Goal: Information Seeking & Learning: Learn about a topic

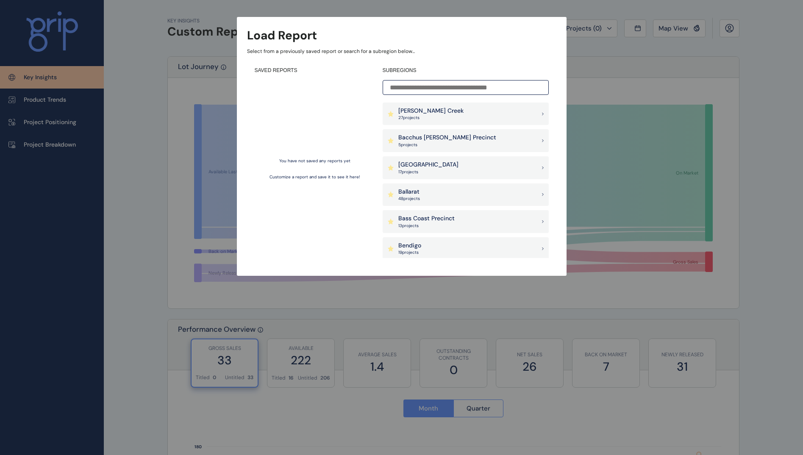
click at [418, 88] on input at bounding box center [466, 87] width 166 height 15
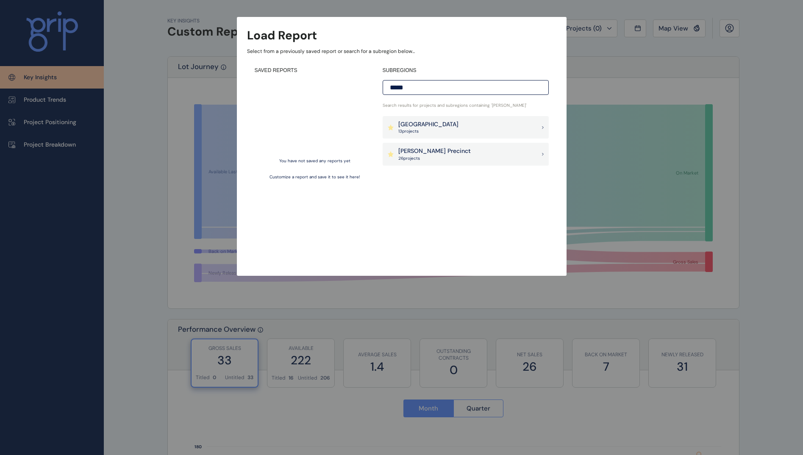
type input "*****"
click at [408, 158] on p "26 project s" at bounding box center [434, 159] width 72 height 6
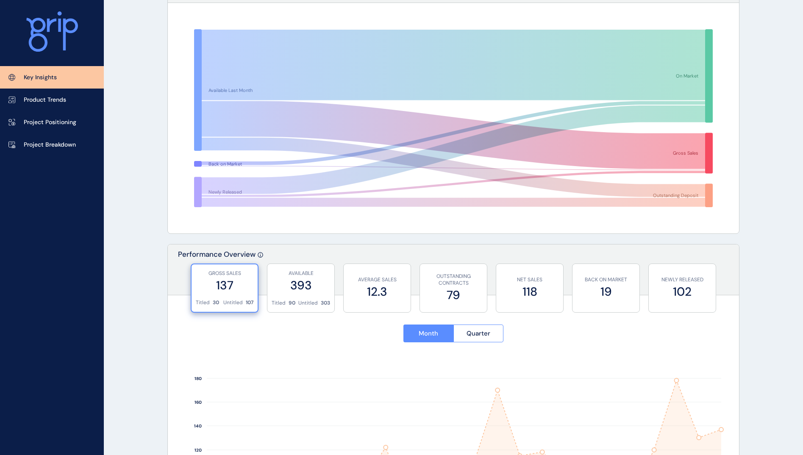
scroll to position [71, 0]
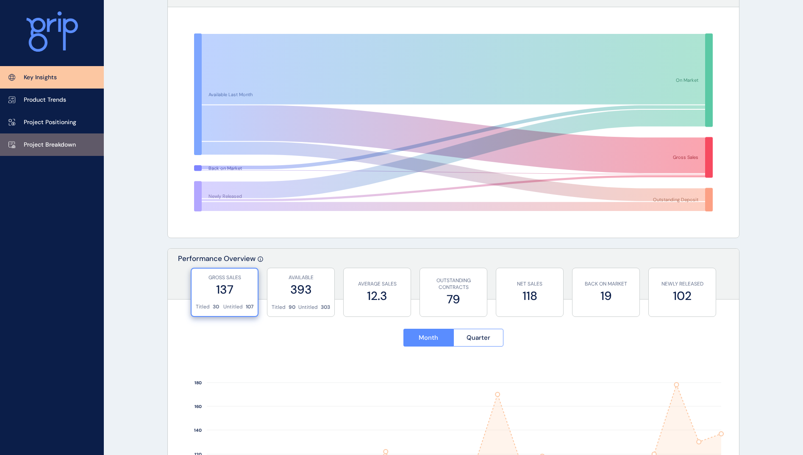
click at [49, 142] on p "Project Breakdown" at bounding box center [50, 145] width 52 height 8
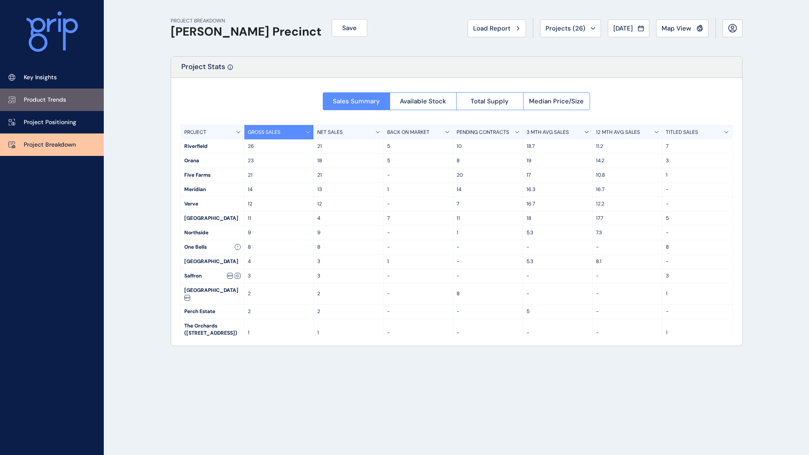
click at [67, 108] on link "Product Trends" at bounding box center [52, 100] width 104 height 22
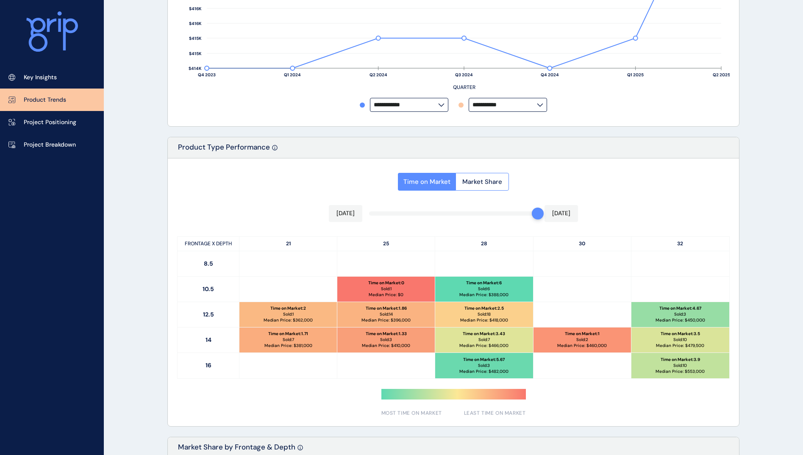
scroll to position [339, 0]
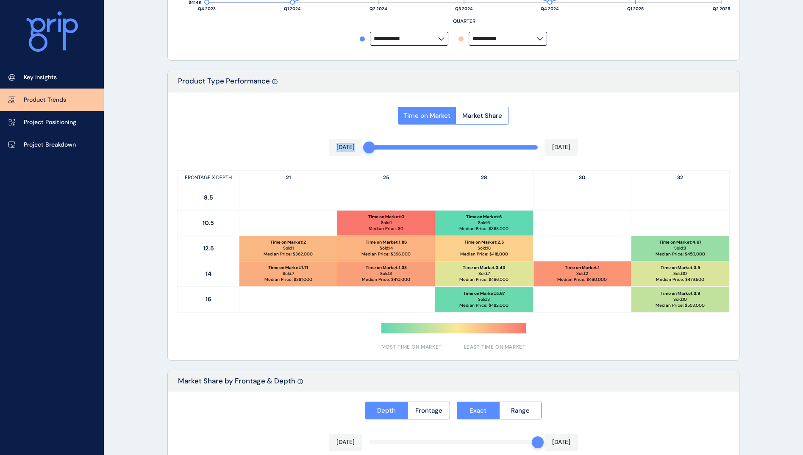
drag, startPoint x: 537, startPoint y: 150, endPoint x: 284, endPoint y: 145, distance: 253.0
click at [298, 136] on div "Time on Market Market Share [DATE] [DATE] FRONTAGE X DEPTH 21 25 28 30 32 8.5 1…" at bounding box center [453, 226] width 571 height 268
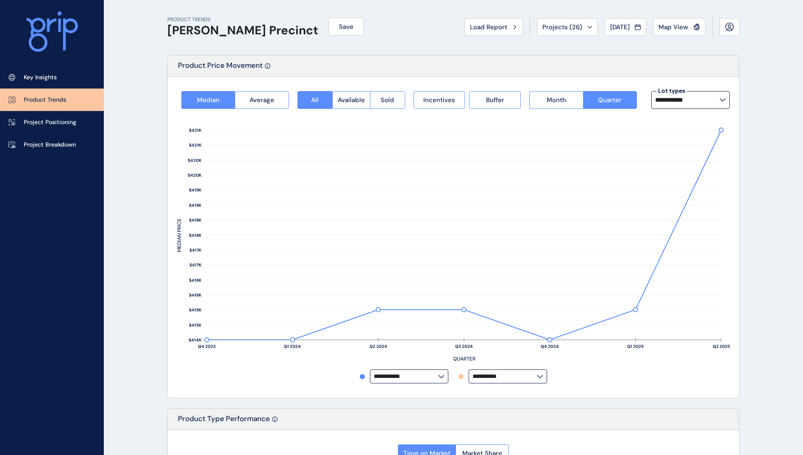
scroll to position [0, 0]
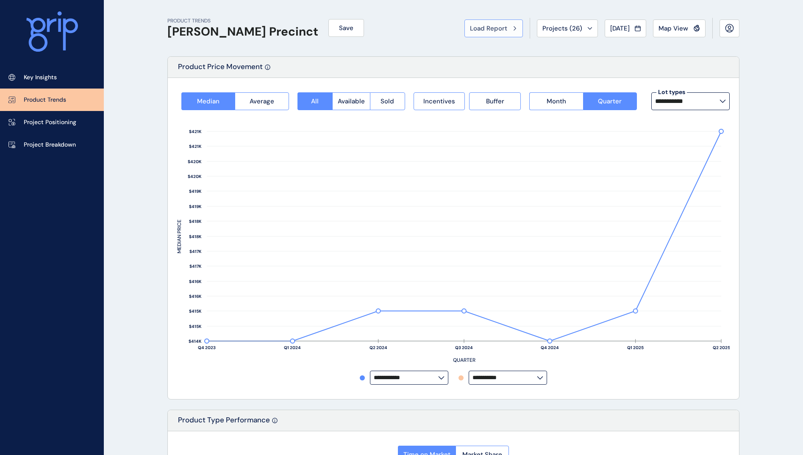
click at [506, 34] on button "Load Report" at bounding box center [493, 28] width 58 height 18
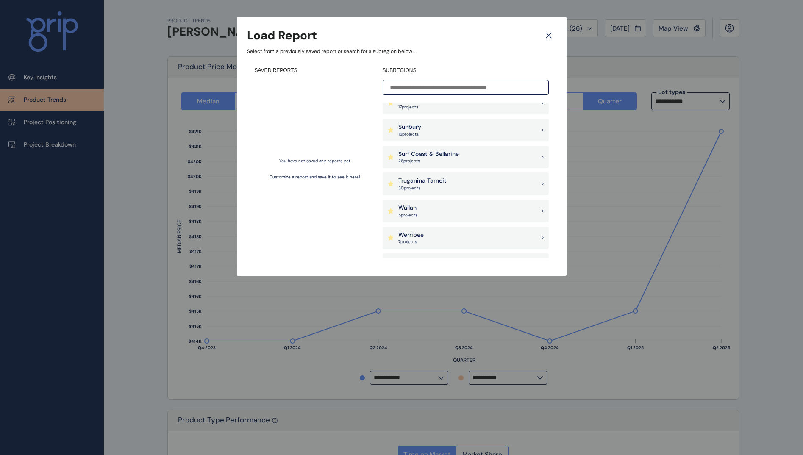
scroll to position [631, 0]
drag, startPoint x: 546, startPoint y: 126, endPoint x: 462, endPoint y: 153, distance: 88.3
click at [462, 153] on div "[PERSON_NAME] Creek 27 project s [GEOGRAPHIC_DATA][PERSON_NAME] 5 project [GEOG…" at bounding box center [466, 181] width 166 height 156
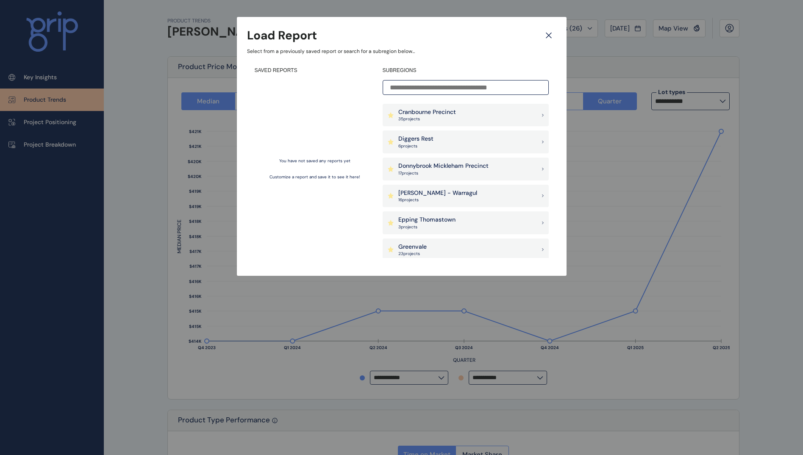
click at [431, 172] on p "17 project s" at bounding box center [443, 173] width 90 height 6
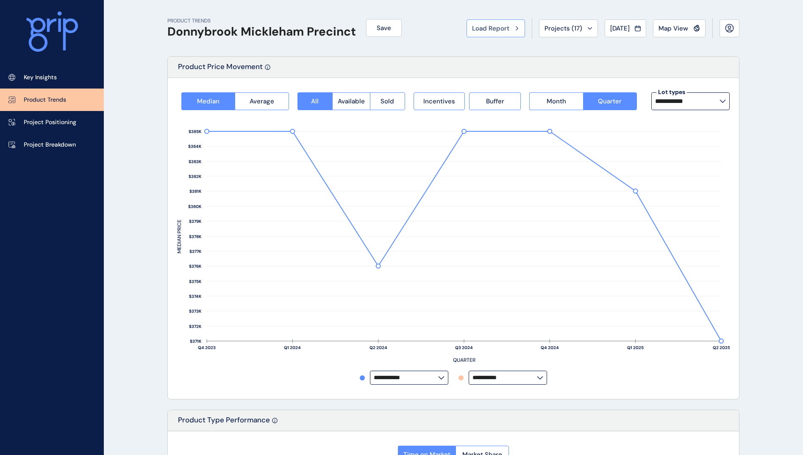
click at [500, 31] on span "Load Report" at bounding box center [490, 28] width 37 height 8
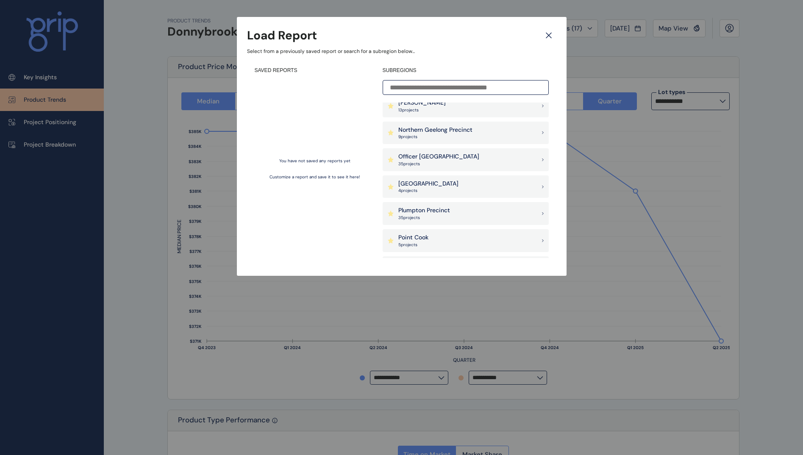
scroll to position [522, 0]
click at [448, 164] on div "Officer [PERSON_NAME] 35 project s" at bounding box center [466, 157] width 166 height 23
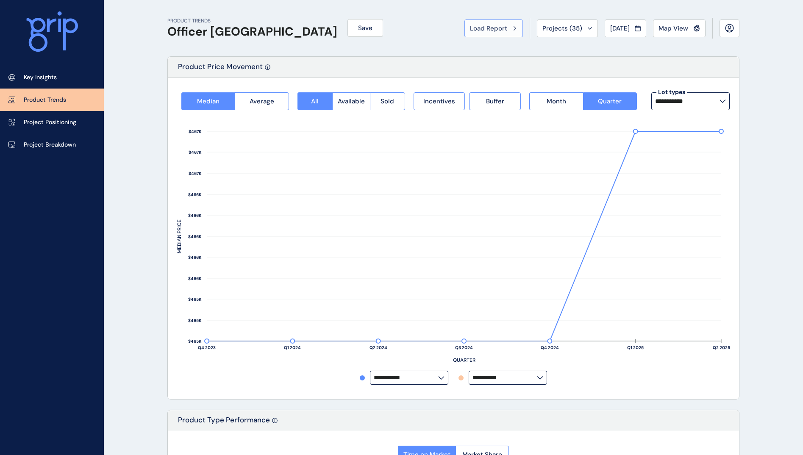
click at [481, 27] on span "Load Report" at bounding box center [488, 28] width 37 height 8
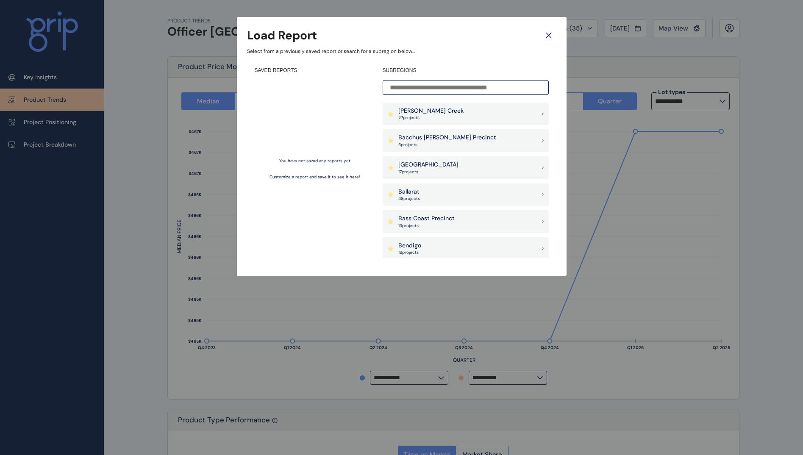
click at [452, 116] on div "[PERSON_NAME] Creek 27 project s" at bounding box center [466, 114] width 166 height 23
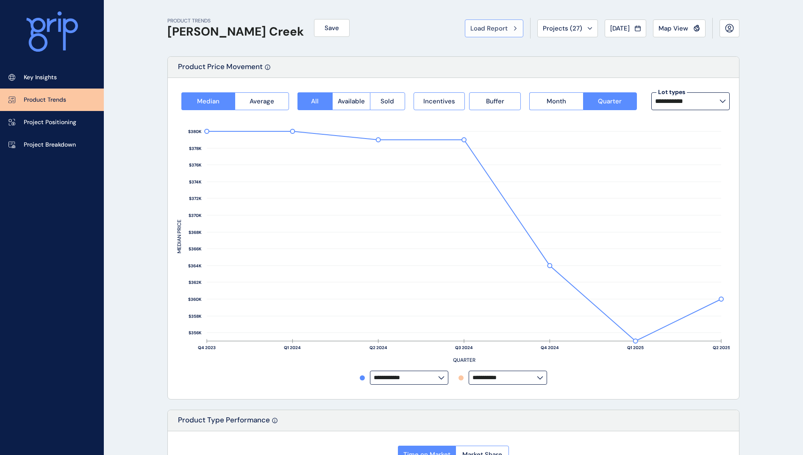
click at [504, 32] on div "Load Report" at bounding box center [493, 28] width 47 height 8
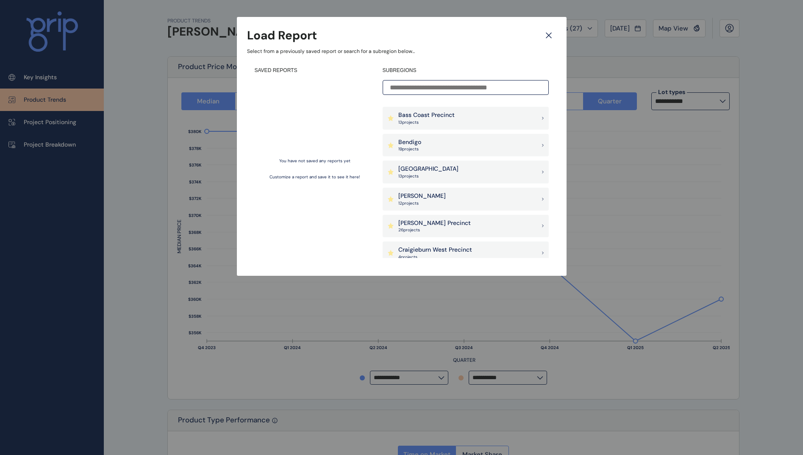
scroll to position [160, 0]
click at [494, 140] on div "[PERSON_NAME] 12 project s" at bounding box center [466, 142] width 166 height 23
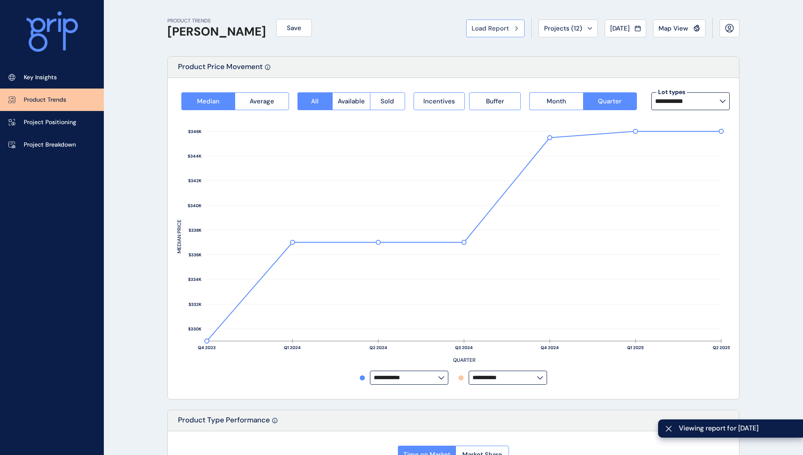
click at [493, 29] on span "Load Report" at bounding box center [490, 28] width 37 height 8
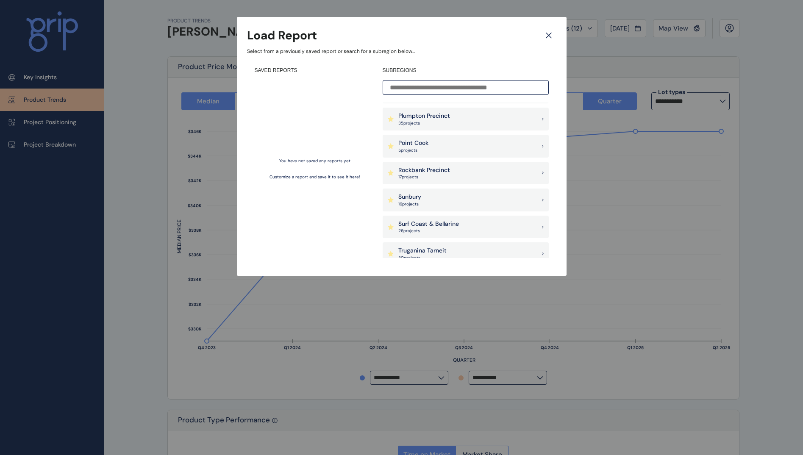
scroll to position [628, 0]
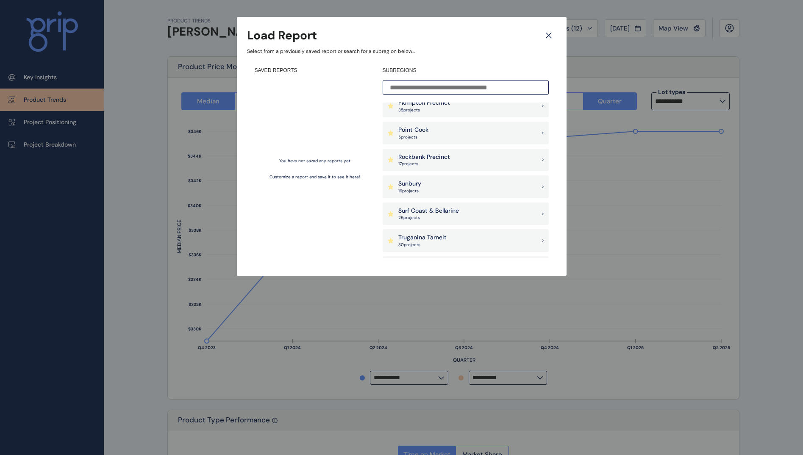
click at [450, 153] on div "Rockbank Precinct 17 project s" at bounding box center [466, 160] width 166 height 23
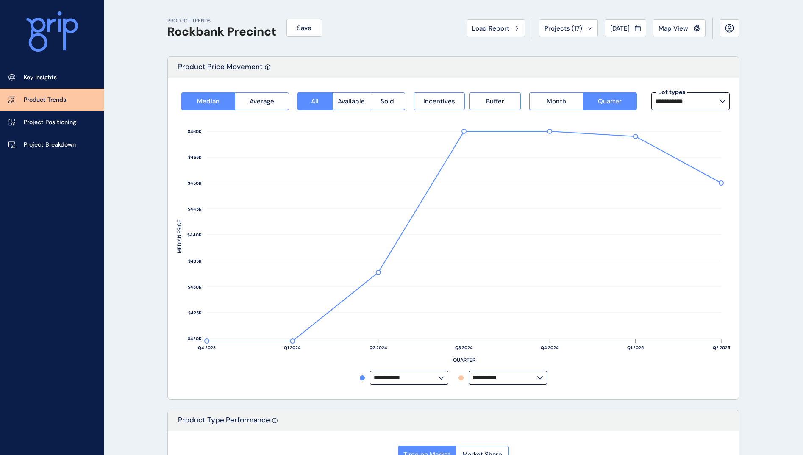
click at [497, 23] on button "Load Report" at bounding box center [496, 28] width 58 height 18
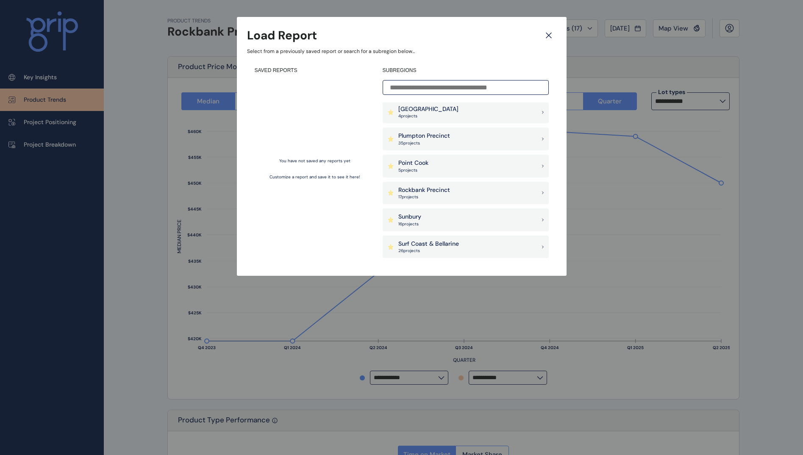
scroll to position [598, 0]
click at [504, 215] on div "Sunbury 16 project s" at bounding box center [466, 216] width 166 height 23
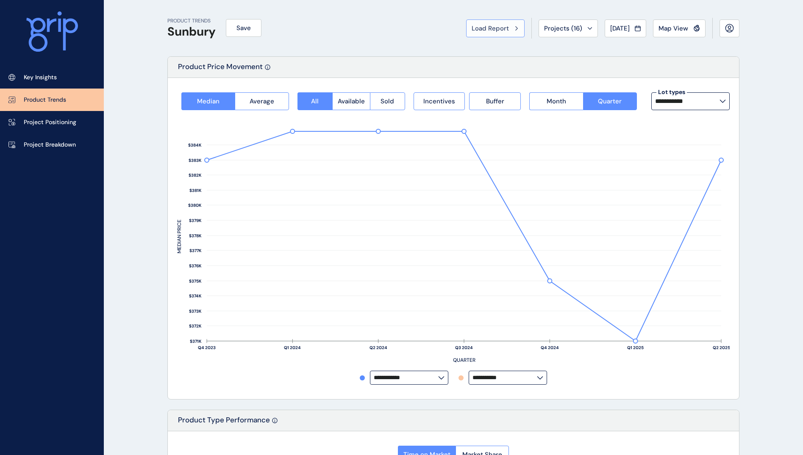
click at [497, 25] on span "Load Report" at bounding box center [490, 28] width 37 height 8
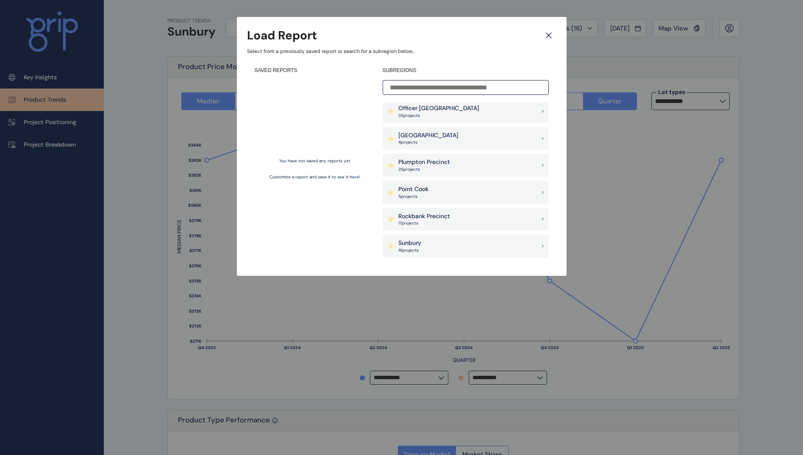
scroll to position [565, 0]
click at [431, 163] on p "Plumpton Precinct" at bounding box center [424, 165] width 52 height 8
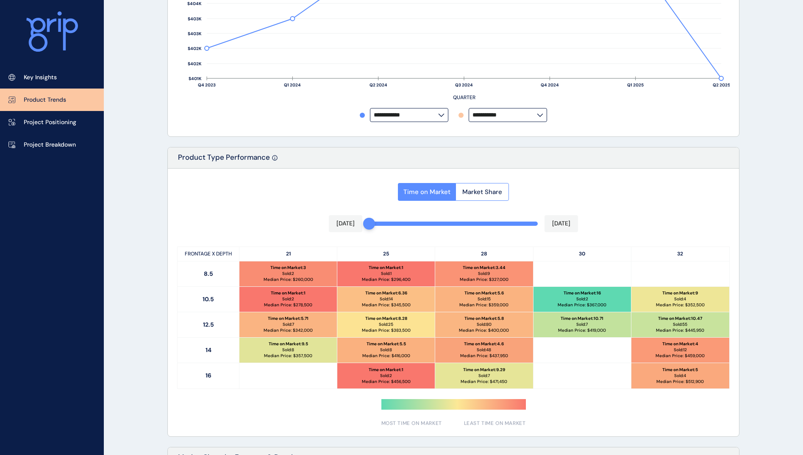
scroll to position [198, 0]
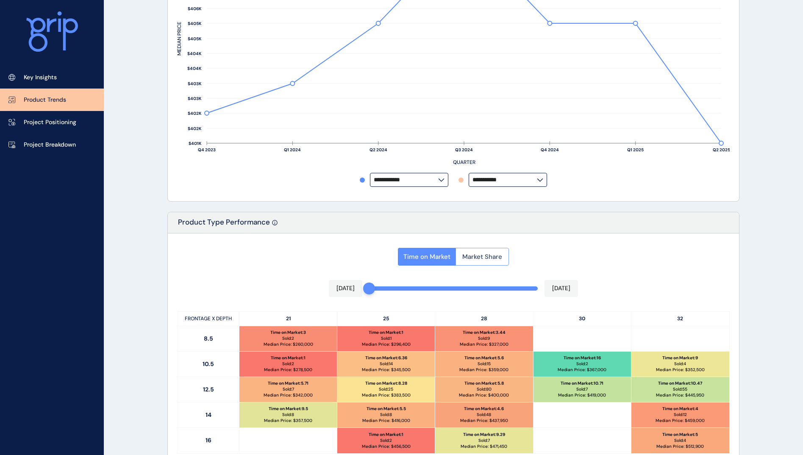
click at [488, 260] on span "Market Share" at bounding box center [482, 257] width 40 height 8
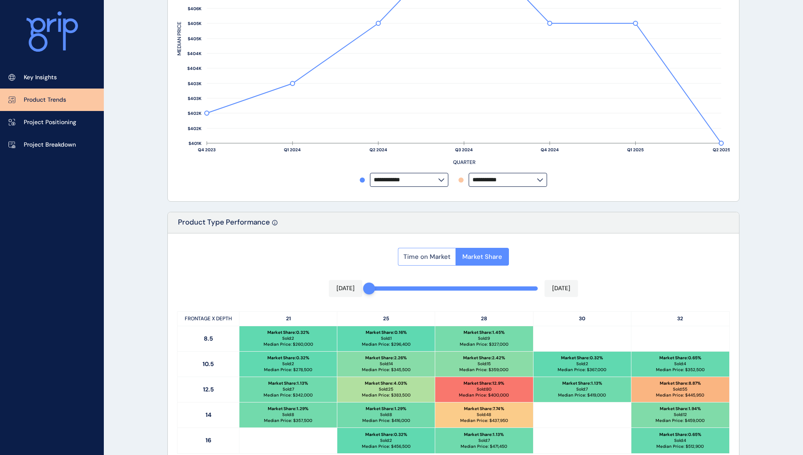
click at [436, 260] on span "Time on Market" at bounding box center [426, 257] width 47 height 8
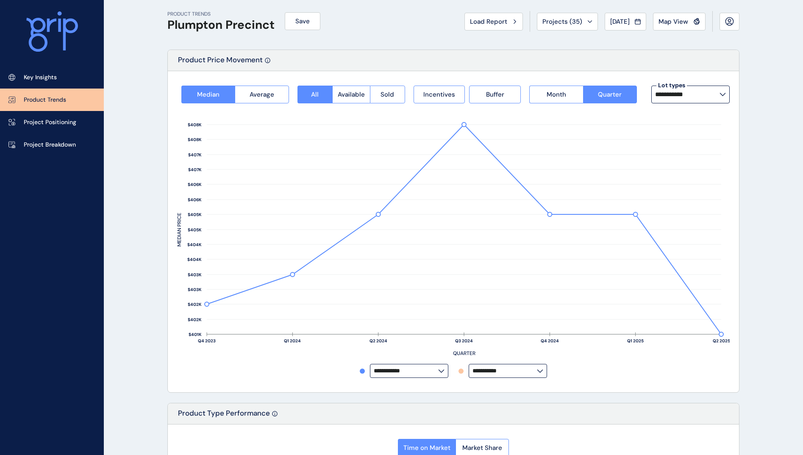
scroll to position [0, 0]
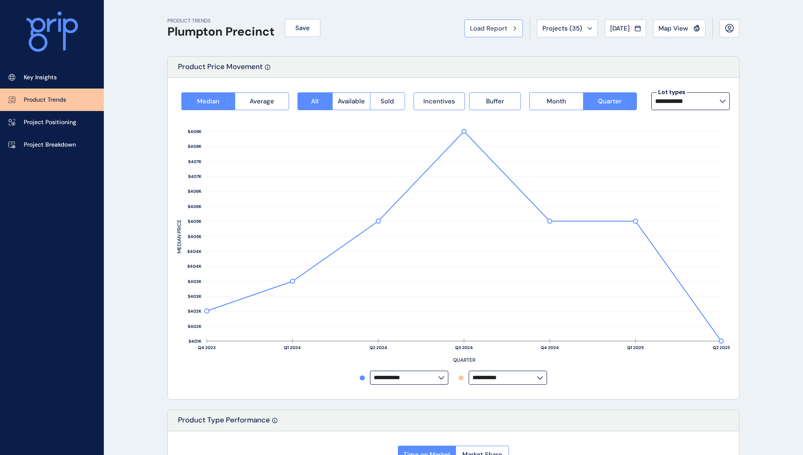
click at [475, 28] on span "Load Report" at bounding box center [488, 28] width 37 height 8
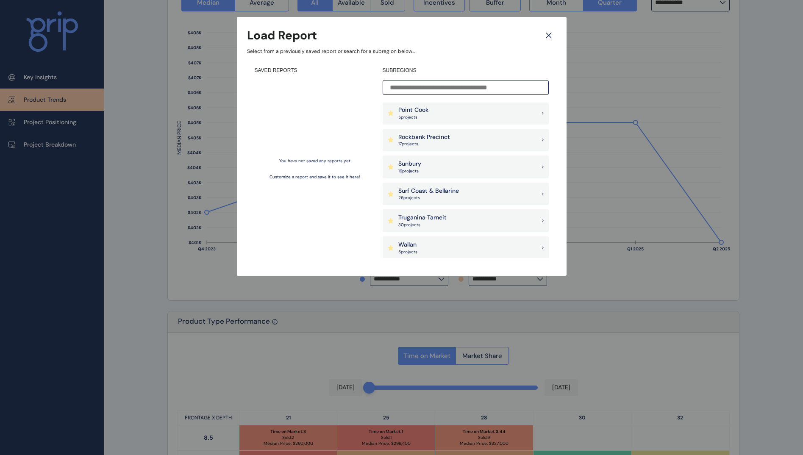
scroll to position [720, 0]
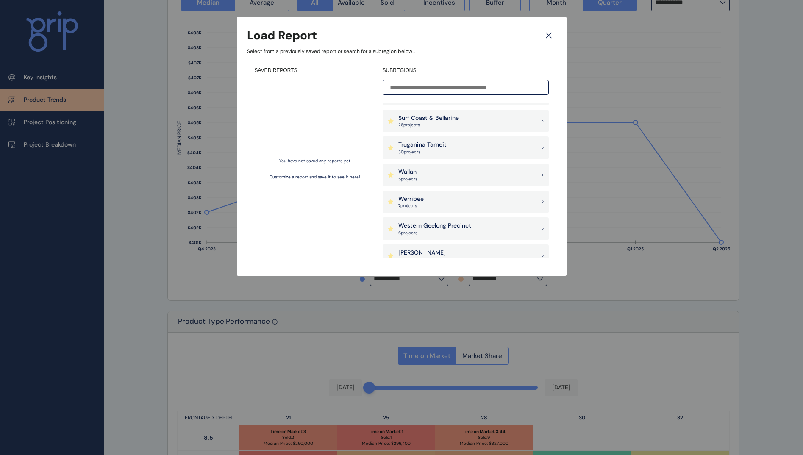
click at [444, 149] on p "30 project s" at bounding box center [422, 152] width 48 height 6
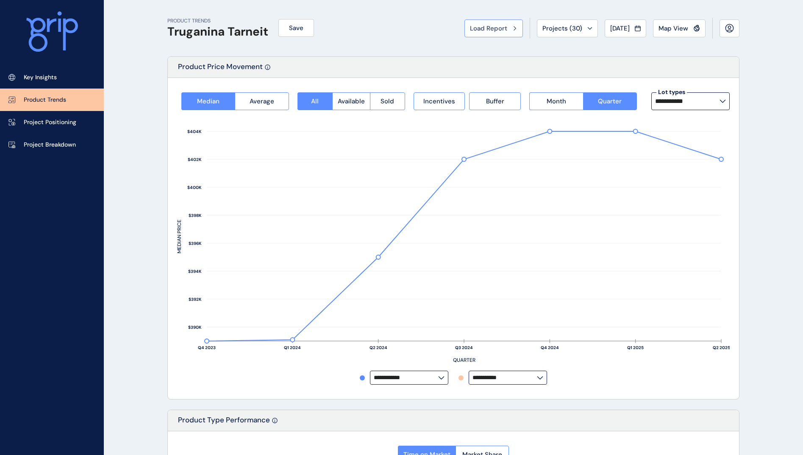
click at [495, 34] on button "Load Report" at bounding box center [493, 28] width 58 height 18
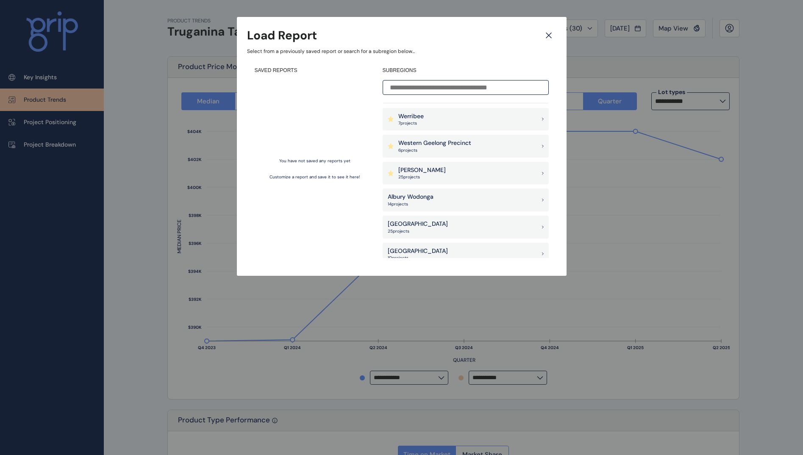
scroll to position [805, 0]
click at [471, 172] on div "[PERSON_NAME] 25 project s" at bounding box center [466, 171] width 166 height 23
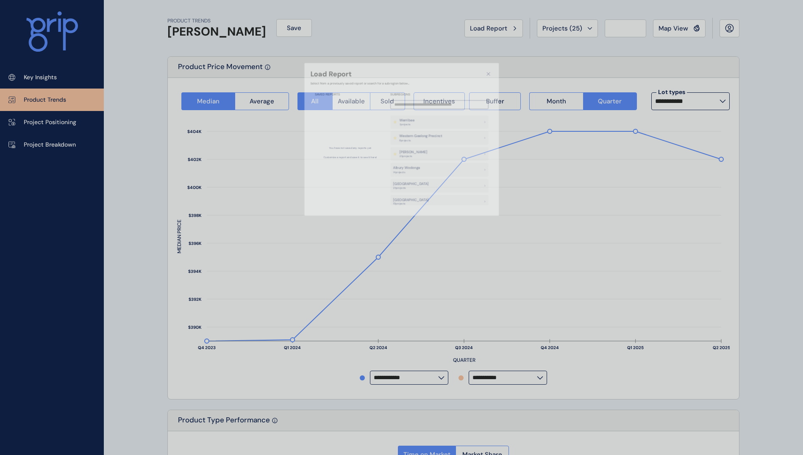
type input "**********"
